Goal: Task Accomplishment & Management: Use online tool/utility

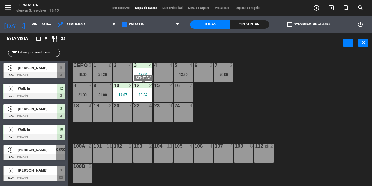
click at [143, 94] on div "13:24" at bounding box center [142, 95] width 19 height 4
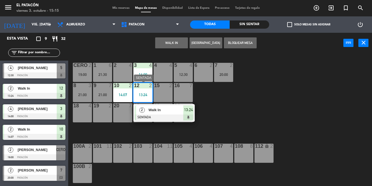
click at [157, 109] on span "Walk In" at bounding box center [165, 110] width 35 height 6
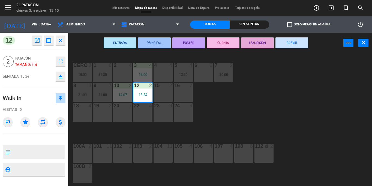
click at [292, 43] on button "SERVIR" at bounding box center [292, 42] width 33 height 11
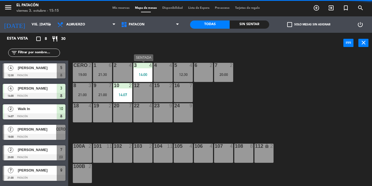
click at [142, 75] on div "14:00" at bounding box center [142, 75] width 19 height 4
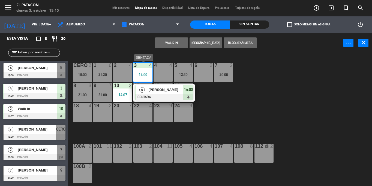
click at [160, 89] on span "[PERSON_NAME]" at bounding box center [165, 90] width 35 height 6
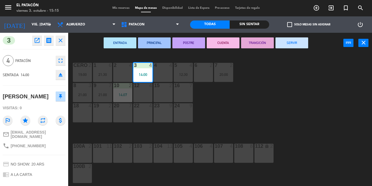
click at [292, 43] on button "SERVIR" at bounding box center [292, 42] width 33 height 11
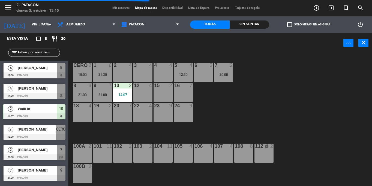
click at [183, 75] on div "12:30" at bounding box center [183, 75] width 19 height 4
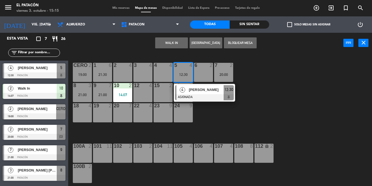
click at [135, 71] on div "3 4" at bounding box center [142, 72] width 19 height 19
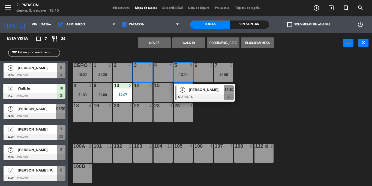
click at [149, 47] on button "Mover" at bounding box center [154, 42] width 33 height 11
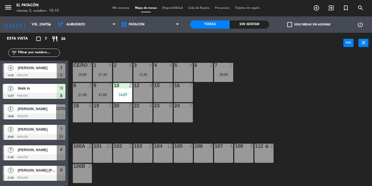
click at [187, 68] on div "5 4" at bounding box center [183, 65] width 19 height 5
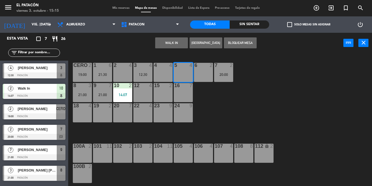
click at [177, 41] on button "WALK IN" at bounding box center [171, 42] width 33 height 11
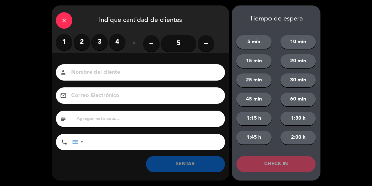
click at [112, 46] on label "4" at bounding box center [117, 42] width 16 height 16
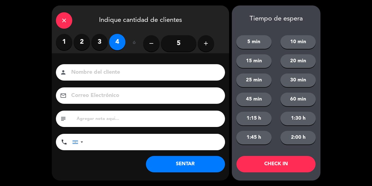
click at [172, 166] on button "SENTAR" at bounding box center [185, 164] width 79 height 16
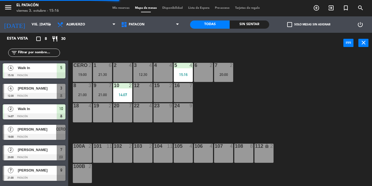
click at [243, 95] on div "1 6 21:30 2 4 3 4 12:30 4 4 5 4 15:16 6 2 7 2 20:00 CERO 2 19:00 8 3 21:00 9 7 …" at bounding box center [222, 119] width 300 height 133
